Goal: Task Accomplishment & Management: Use online tool/utility

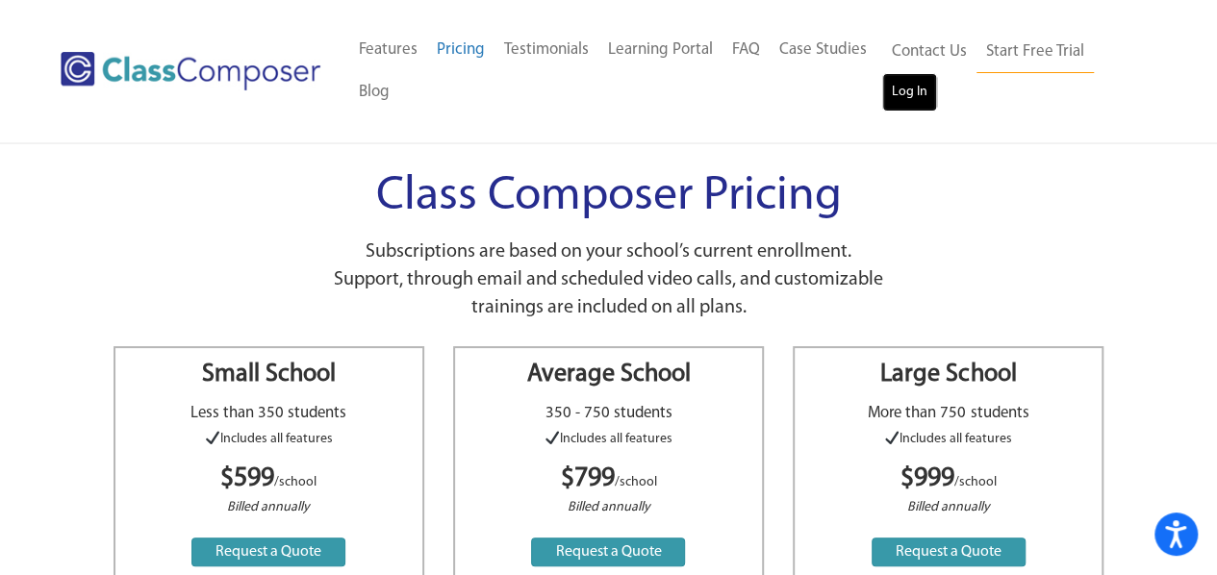
click at [916, 89] on link "Log In" at bounding box center [909, 92] width 55 height 38
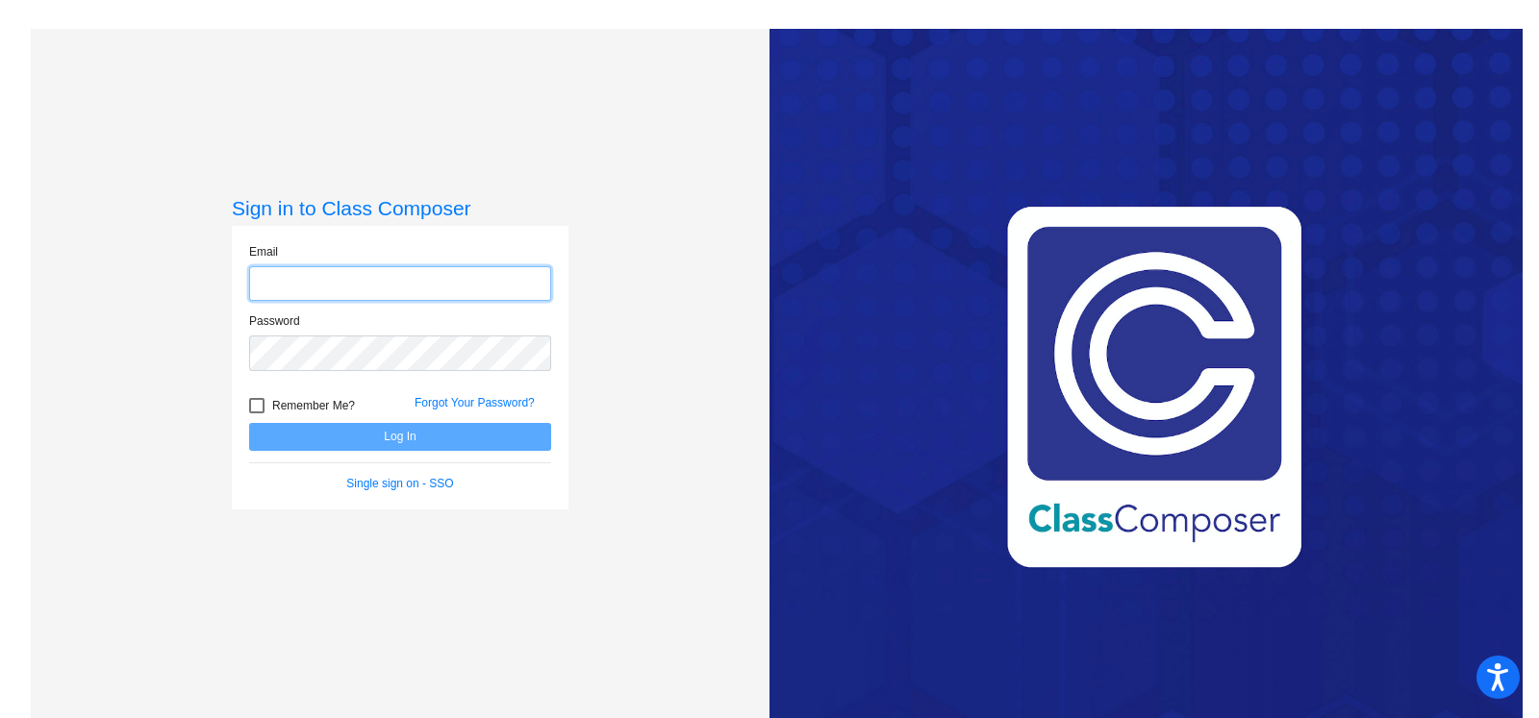
click at [374, 300] on input "email" at bounding box center [400, 284] width 302 height 36
type input "[EMAIL_ADDRESS][PERSON_NAME][DOMAIN_NAME]"
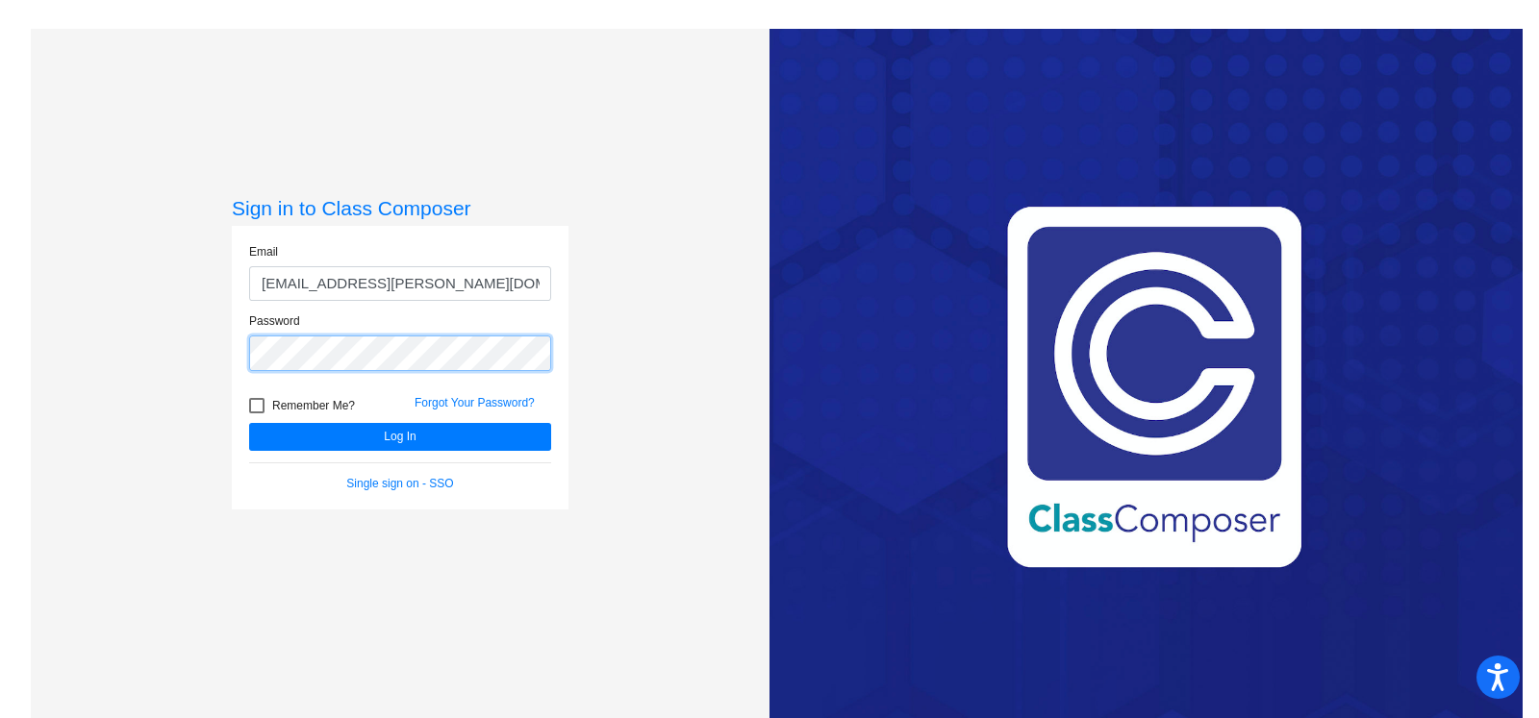
click at [249, 423] on button "Log In" at bounding box center [400, 437] width 302 height 28
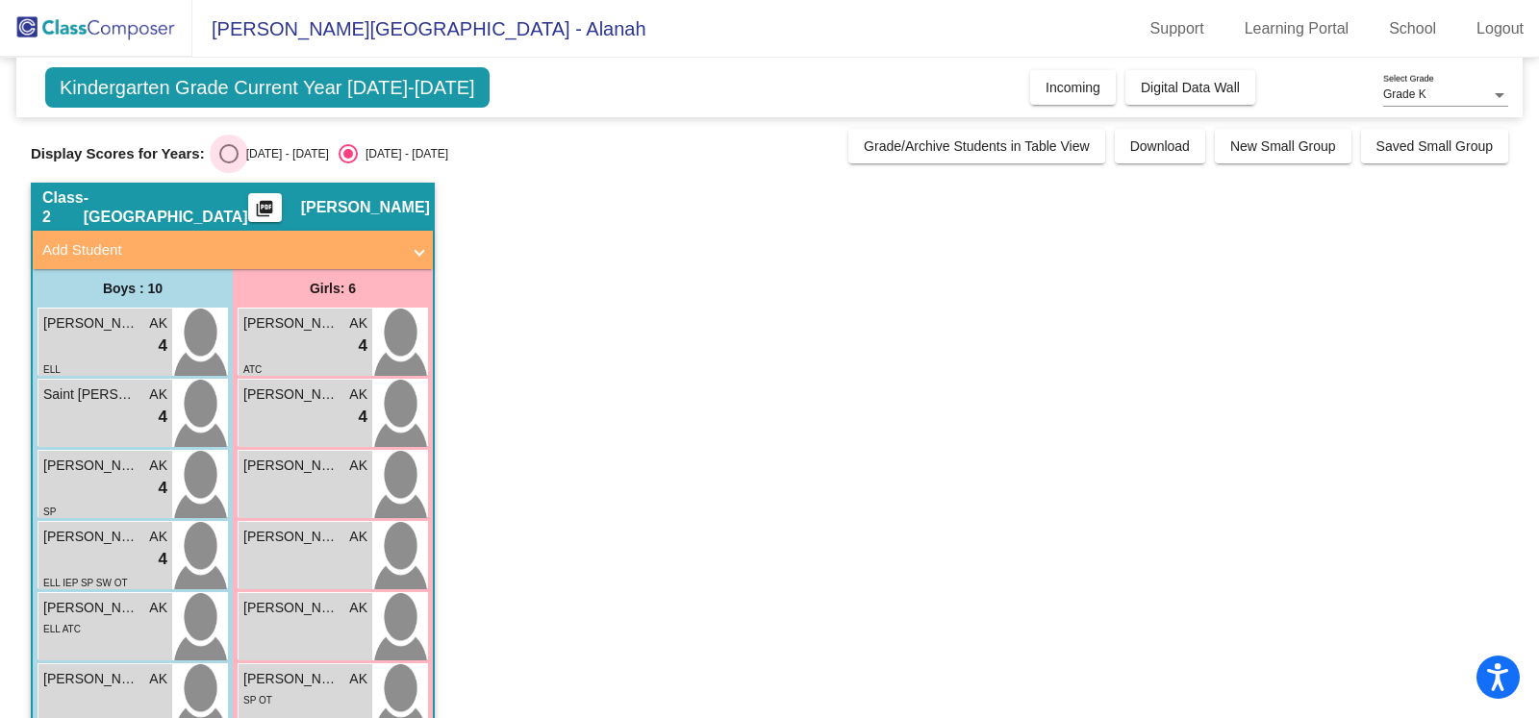
click at [230, 146] on div "Select an option" at bounding box center [228, 153] width 19 height 19
click at [229, 164] on input "[DATE] - [DATE]" at bounding box center [228, 164] width 1 height 1
radio input "true"
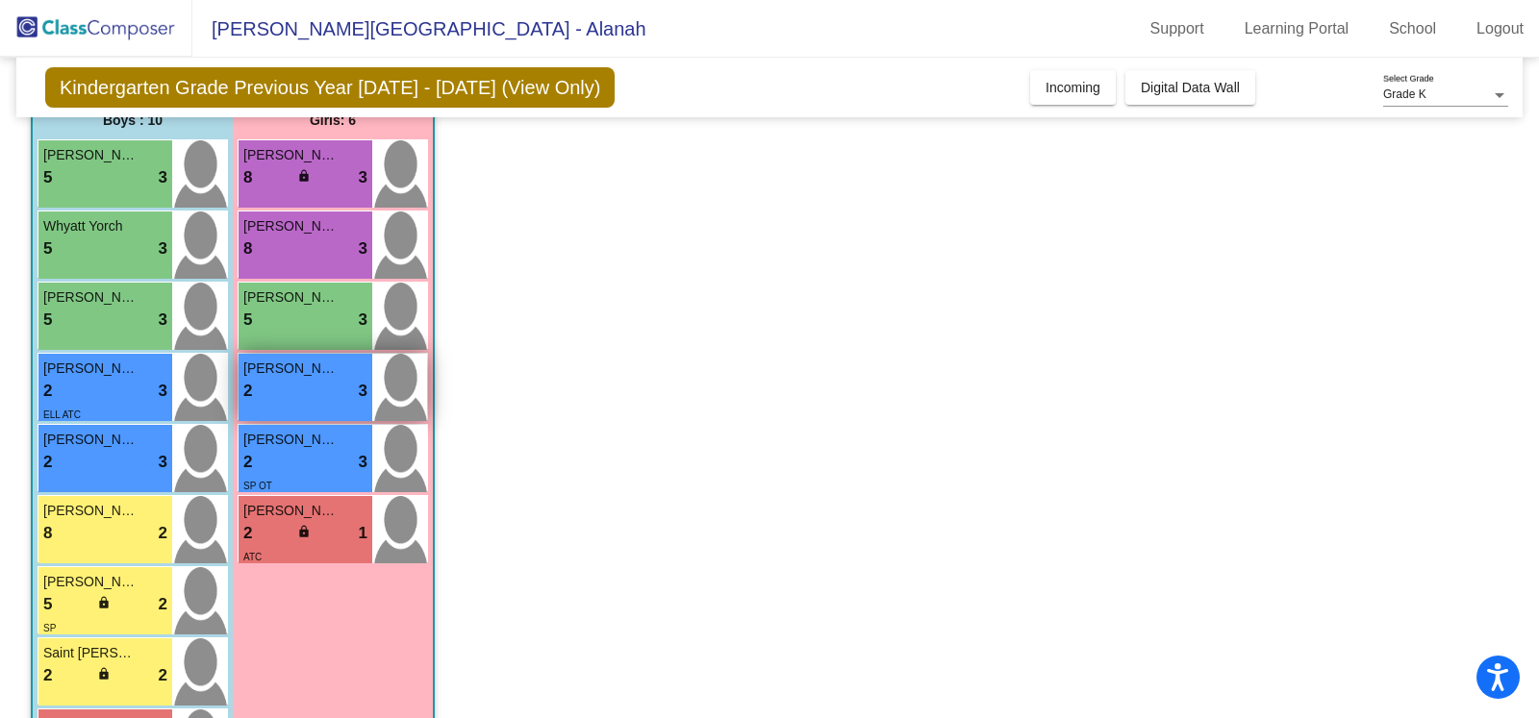
scroll to position [175, 0]
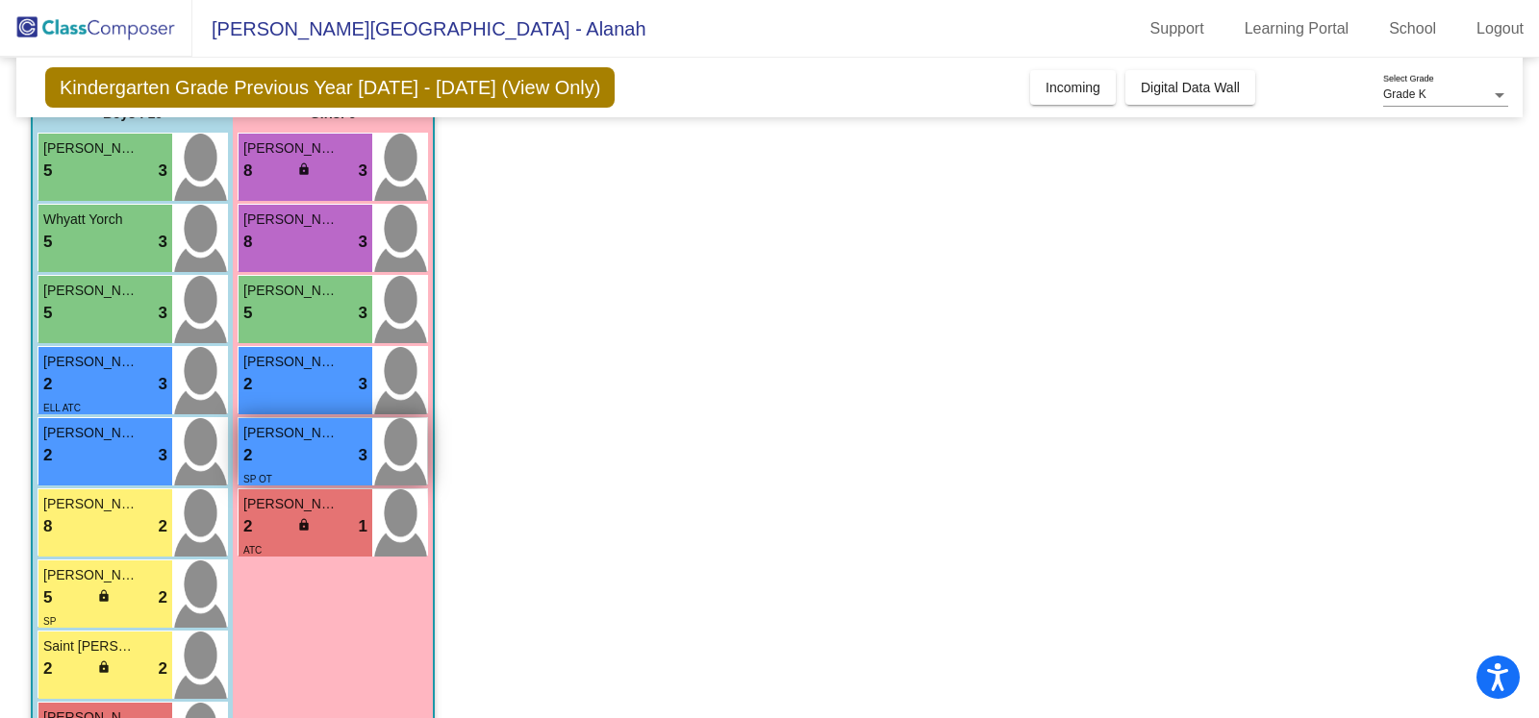
click at [301, 452] on div "2 lock do_not_disturb_alt 3" at bounding box center [305, 455] width 124 height 25
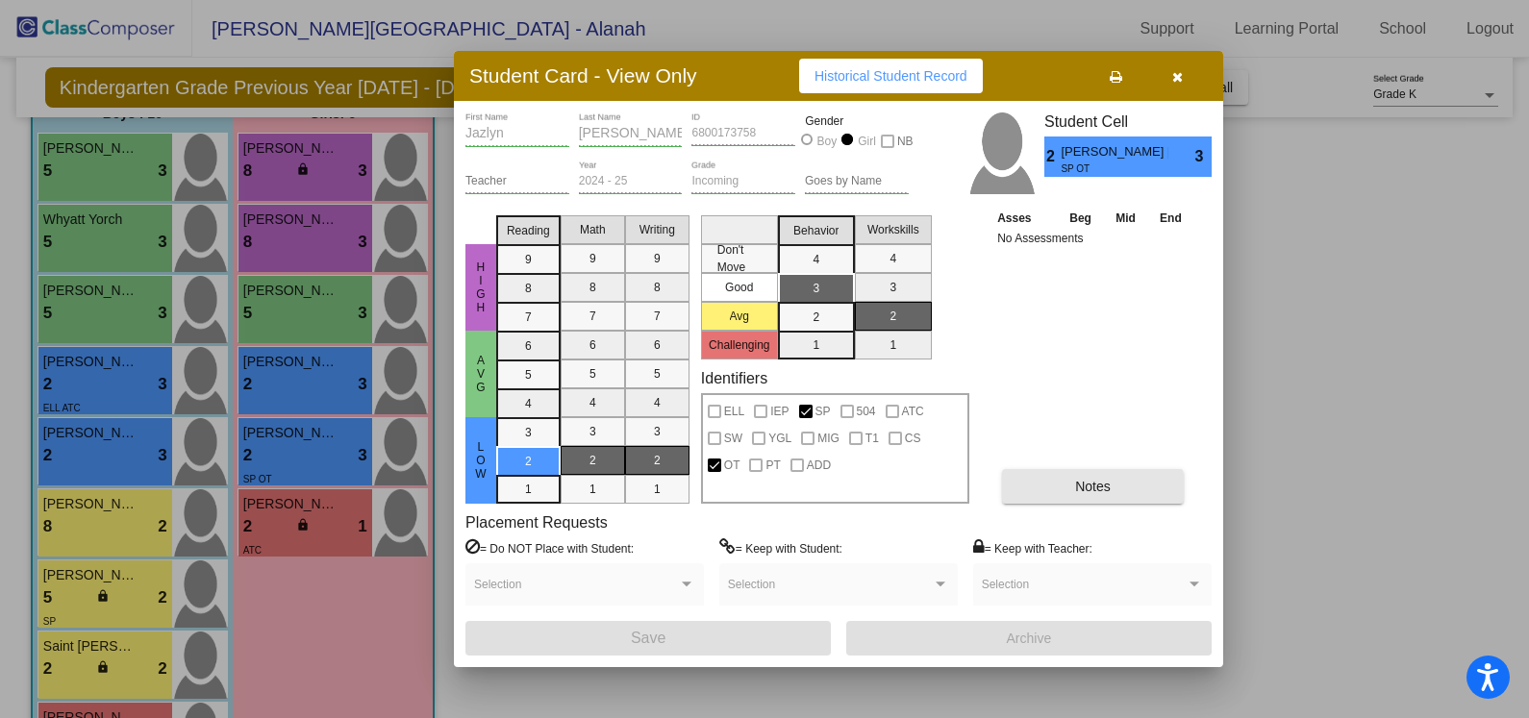
click at [1073, 489] on button "Notes" at bounding box center [1093, 486] width 182 height 35
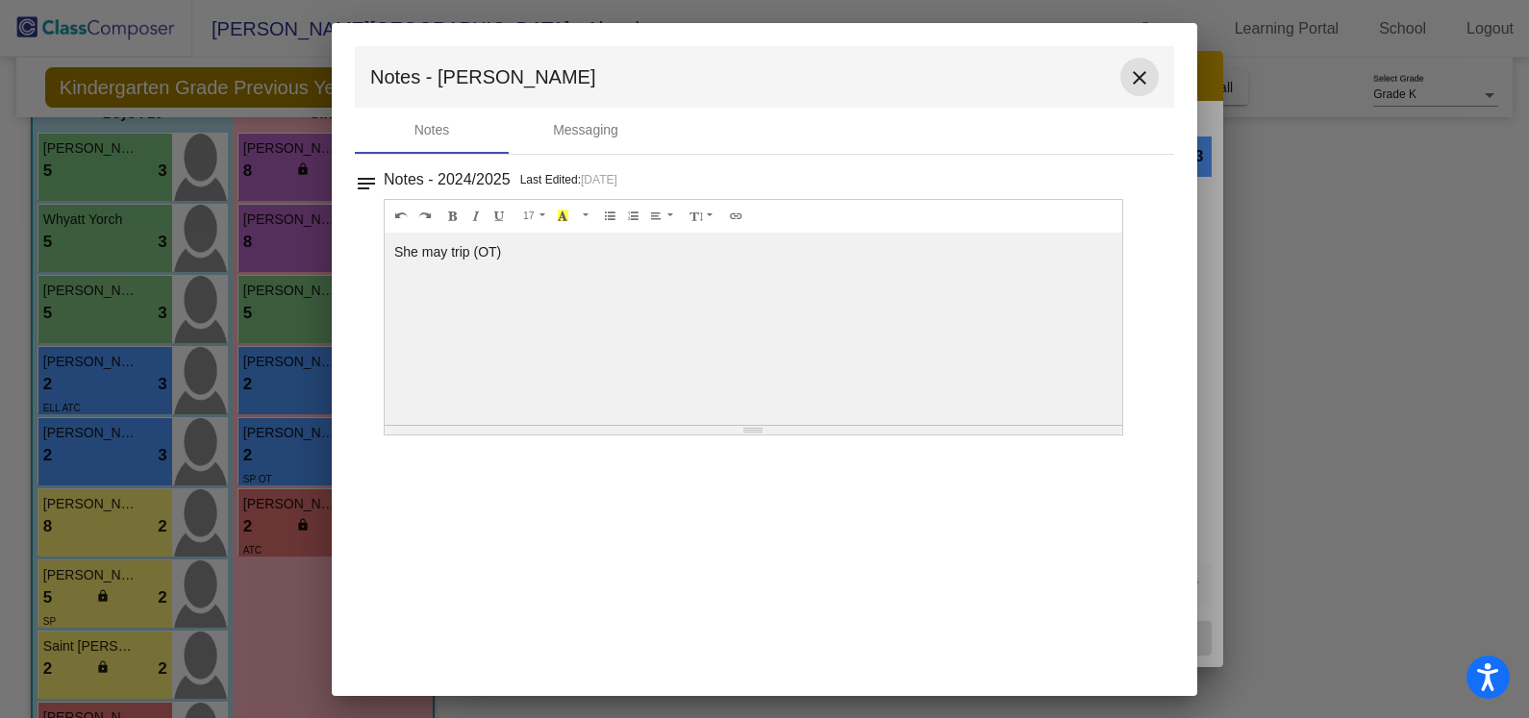
click at [1148, 76] on mat-icon "close" at bounding box center [1139, 77] width 23 height 23
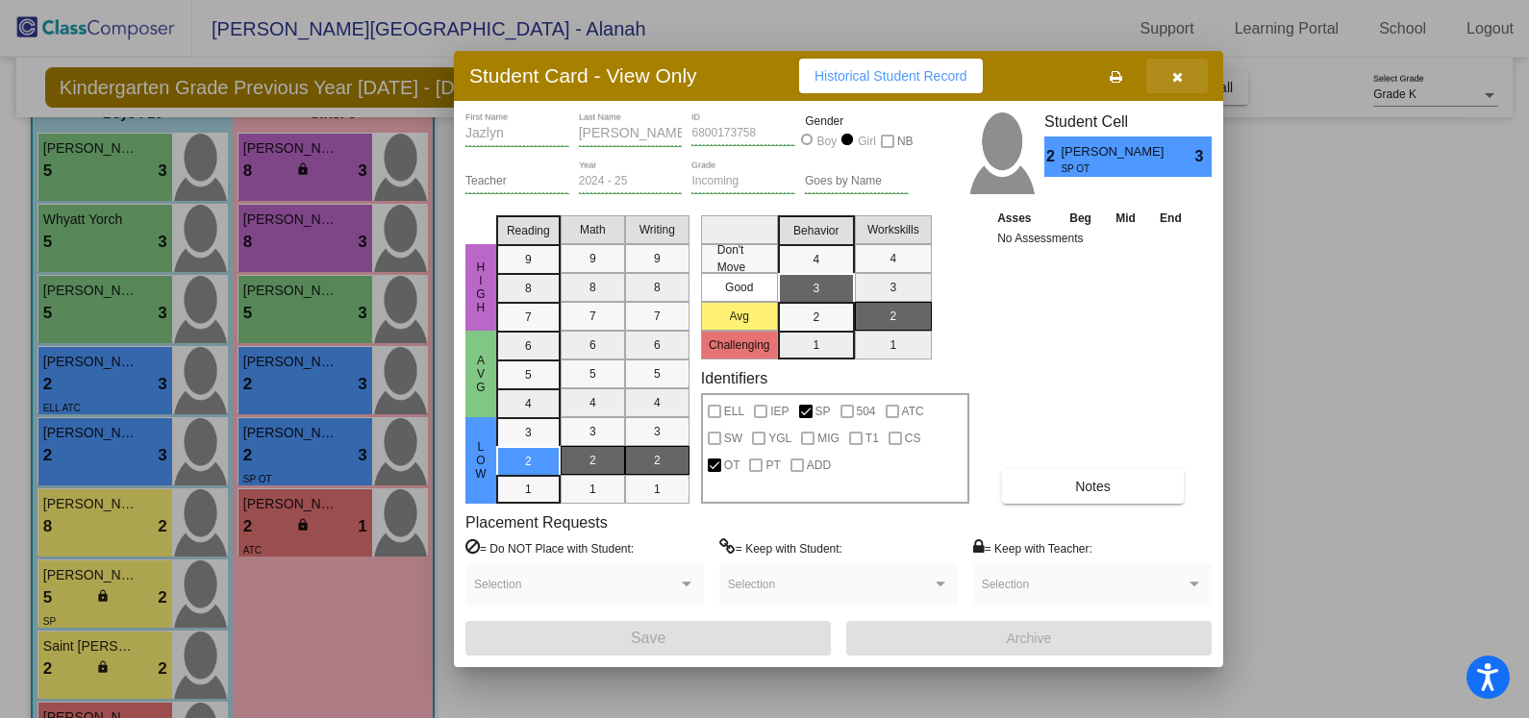
click at [1190, 83] on button "button" at bounding box center [1178, 76] width 62 height 35
